Goal: Task Accomplishment & Management: Manage account settings

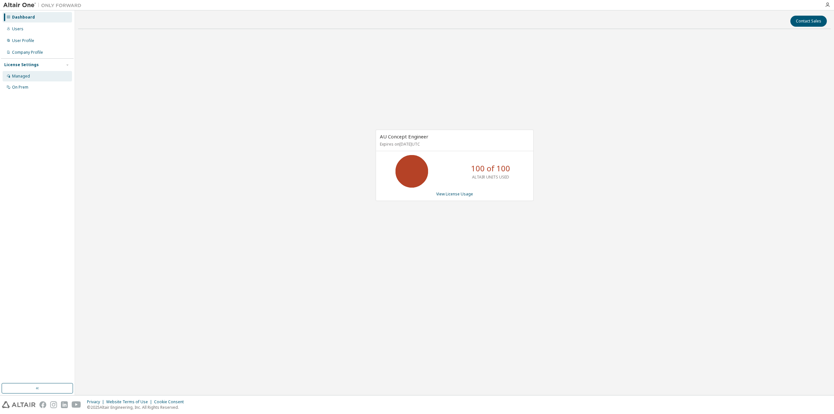
click at [26, 80] on div "Managed" at bounding box center [37, 76] width 69 height 10
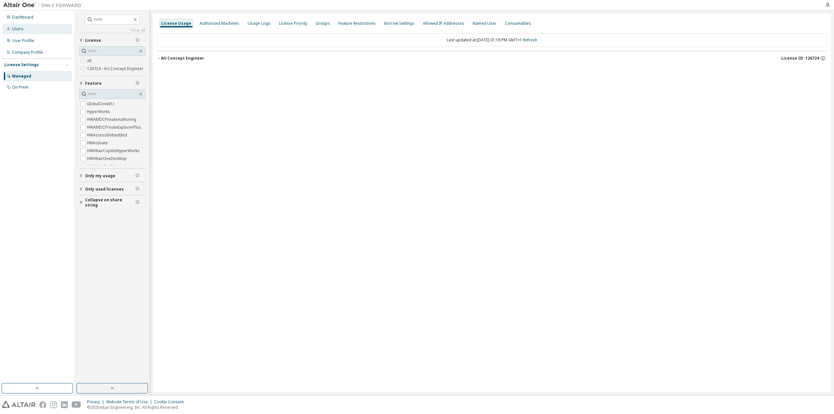
click at [23, 31] on div "Users" at bounding box center [37, 29] width 69 height 10
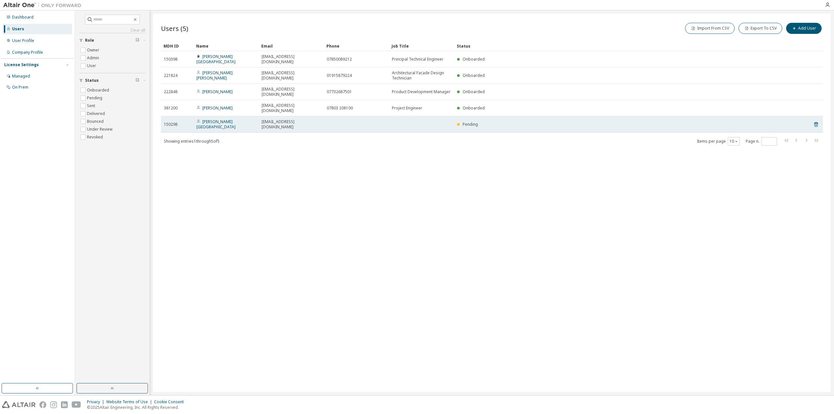
click at [471, 122] on span "Pending" at bounding box center [470, 125] width 15 height 6
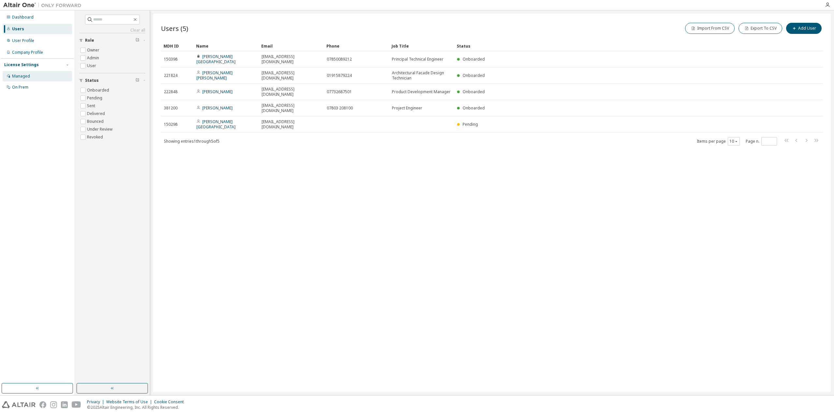
click at [25, 76] on div "Managed" at bounding box center [21, 76] width 18 height 5
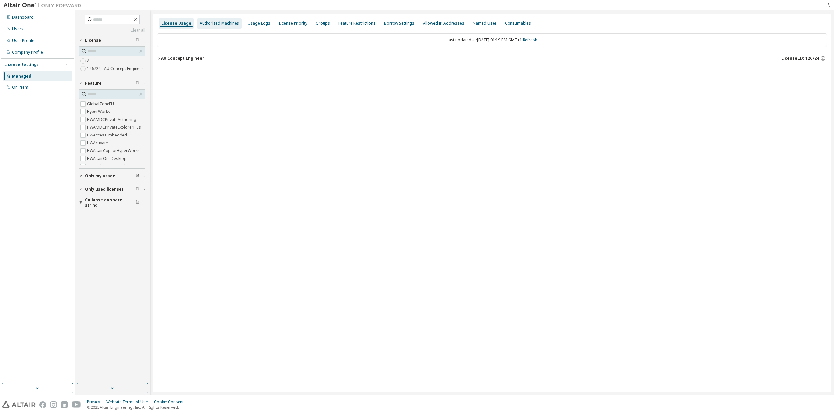
click at [222, 26] on div "Authorized Machines" at bounding box center [219, 23] width 45 height 10
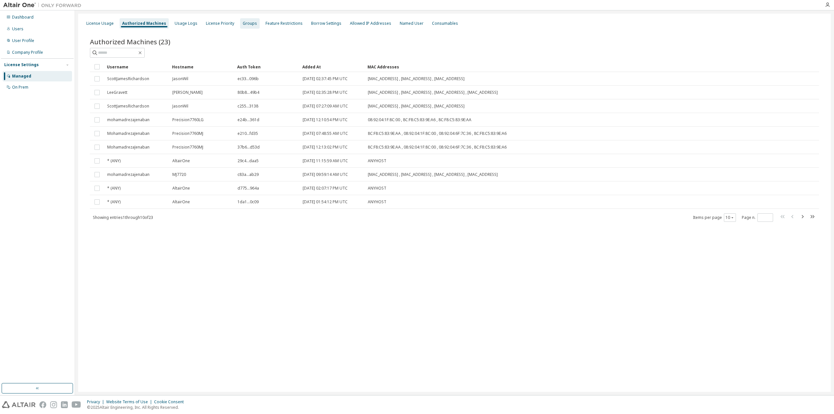
click at [247, 21] on div "Groups" at bounding box center [250, 23] width 14 height 5
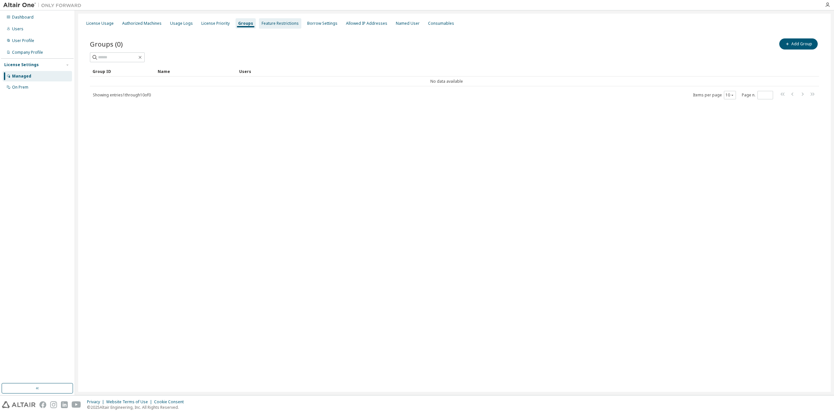
click at [269, 22] on div "Feature Restrictions" at bounding box center [280, 23] width 37 height 5
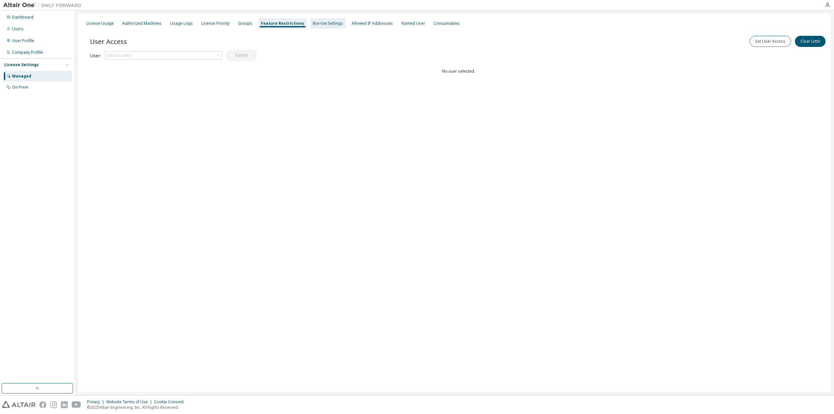
click at [313, 23] on div "Borrow Settings" at bounding box center [328, 23] width 30 height 5
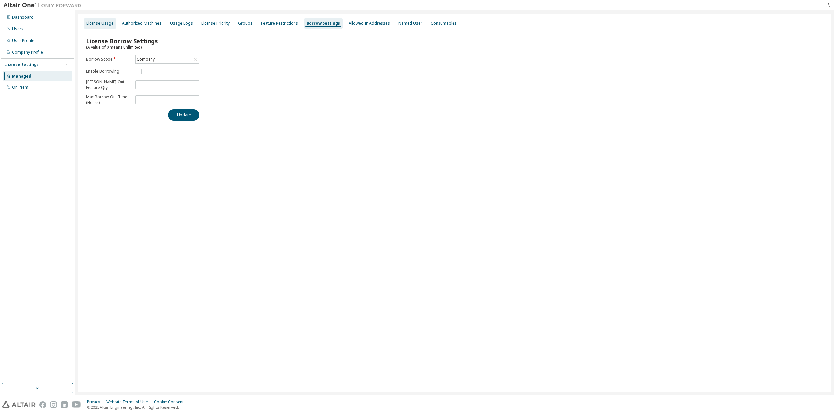
click at [102, 25] on div "License Usage" at bounding box center [99, 23] width 27 height 5
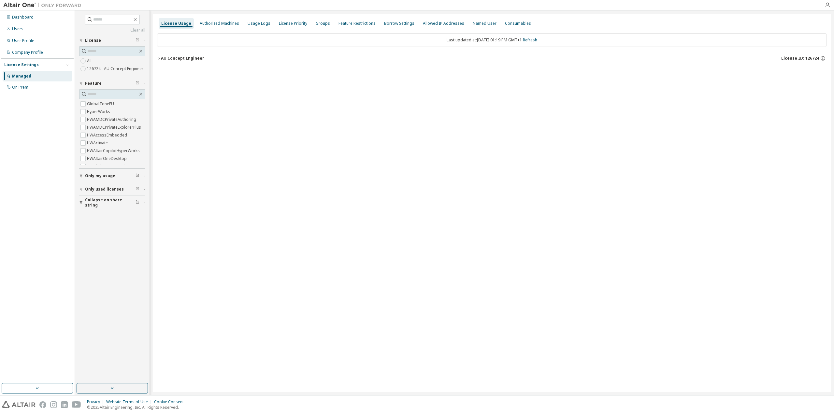
click at [160, 58] on icon "button" at bounding box center [159, 58] width 4 height 4
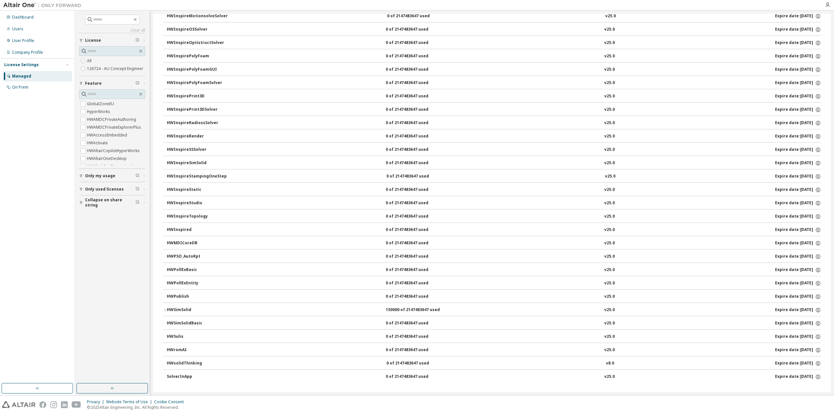
scroll to position [859, 0]
click at [169, 308] on div "HWSimSolid" at bounding box center [196, 308] width 59 height 6
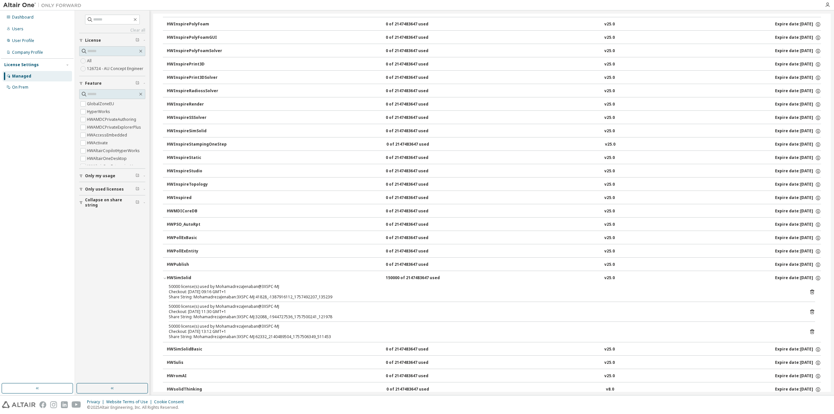
scroll to position [917, 0]
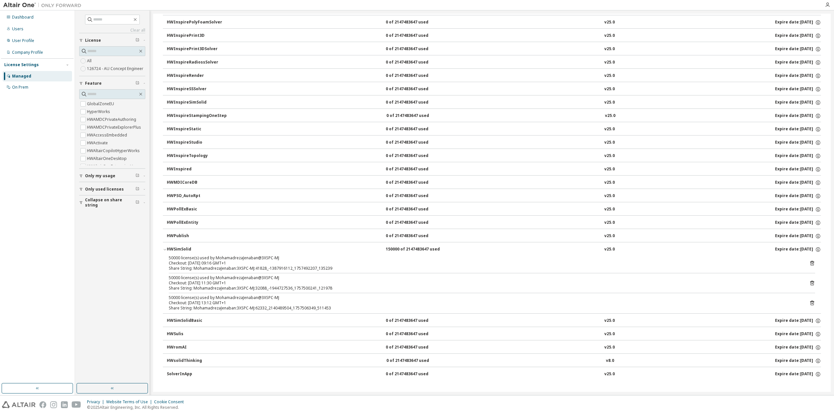
click at [256, 286] on div "Share String: MohamadrezaJenaban:3XSPC-MJ:32088_-1944727536_1757500241_121978" at bounding box center [484, 288] width 631 height 5
click at [243, 268] on div "Share String: MohamadrezaJenaban:3XSPC-MJ:41828_-1387916112_1757492207_135239" at bounding box center [484, 268] width 631 height 5
click at [813, 261] on div "50000 license(s) used by MohamadrezaJenaban@3XSPC-MJ Checkout: 2025-09-10 09:16…" at bounding box center [492, 284] width 658 height 58
click at [810, 262] on icon at bounding box center [812, 263] width 4 height 5
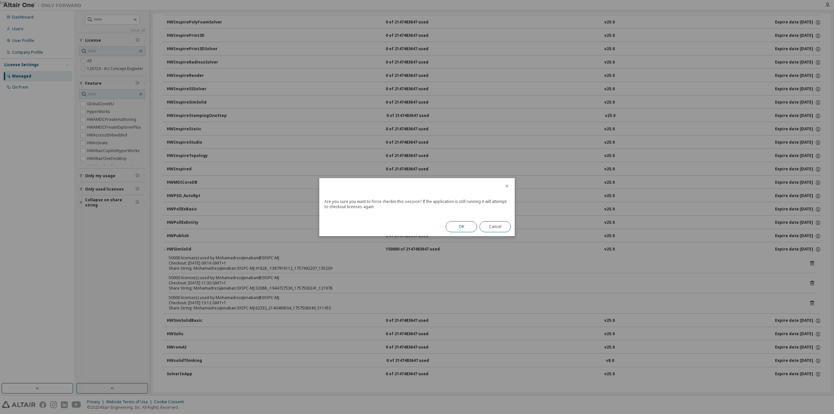
click at [460, 224] on button "OK" at bounding box center [461, 226] width 31 height 11
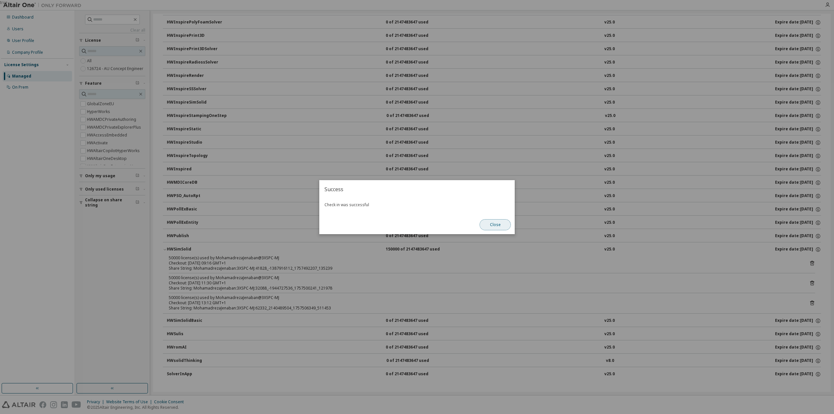
click at [491, 228] on button "Close" at bounding box center [495, 224] width 31 height 11
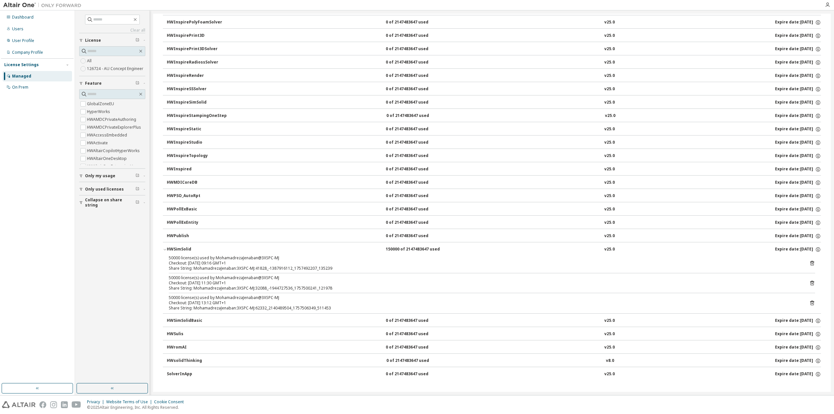
click at [810, 283] on icon at bounding box center [812, 283] width 6 height 6
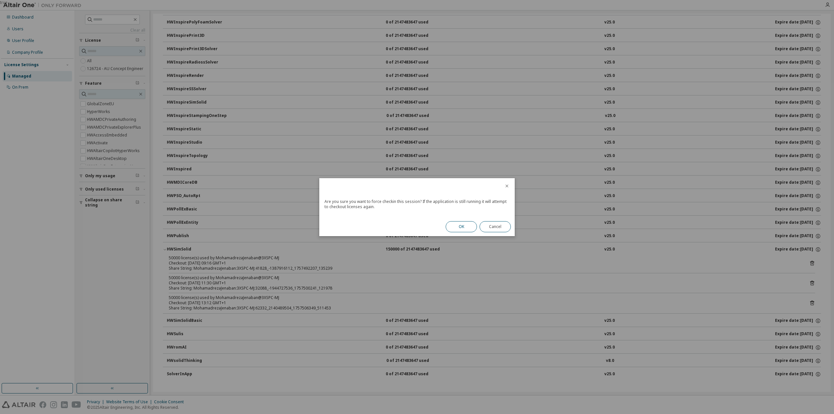
click at [460, 229] on button "OK" at bounding box center [461, 226] width 31 height 11
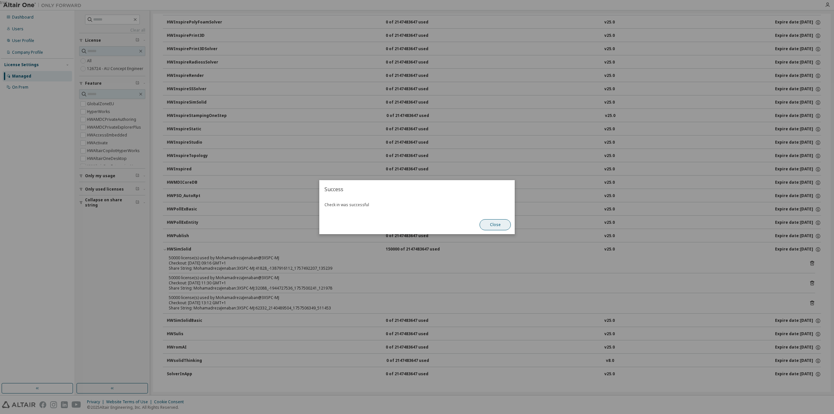
click at [501, 226] on button "Close" at bounding box center [495, 224] width 31 height 11
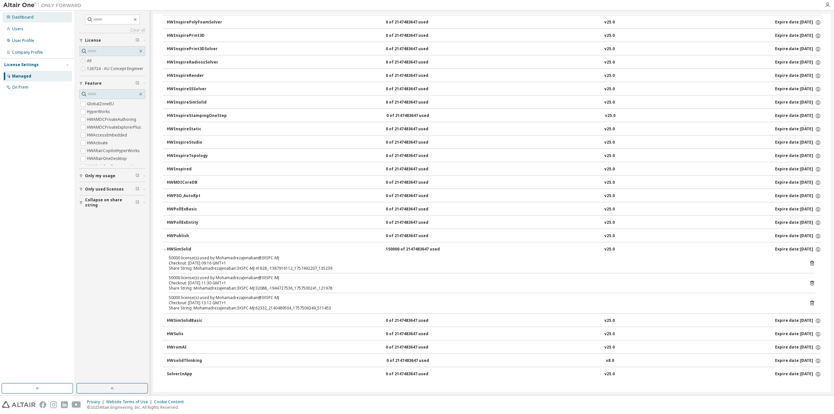
click at [13, 19] on div "Dashboard" at bounding box center [23, 17] width 22 height 5
